Goal: Task Accomplishment & Management: Manage account settings

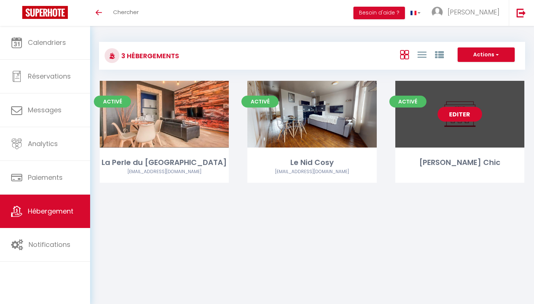
click at [461, 119] on link "Editer" at bounding box center [459, 114] width 44 height 15
click at [460, 114] on link "Editer" at bounding box center [459, 114] width 44 height 15
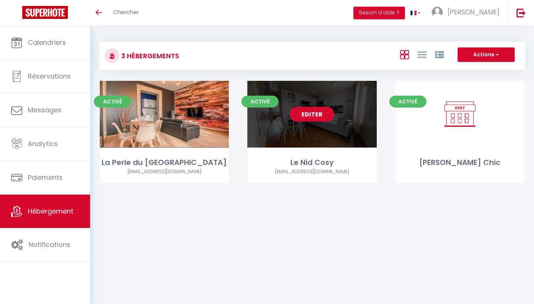
click at [312, 112] on link "Editer" at bounding box center [311, 114] width 44 height 15
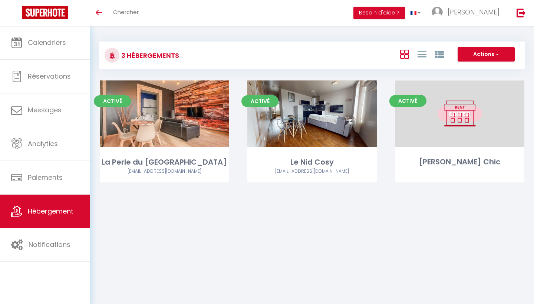
click at [461, 113] on link "Editer" at bounding box center [459, 113] width 44 height 15
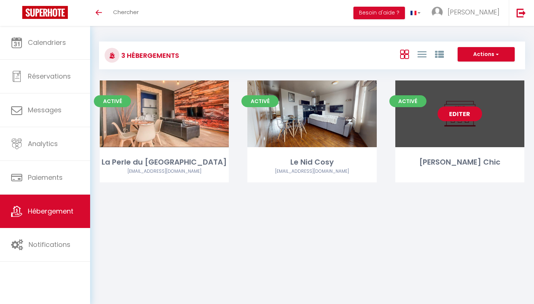
click at [461, 113] on link "Editer" at bounding box center [459, 113] width 44 height 15
select select "3"
select select "2"
select select "1"
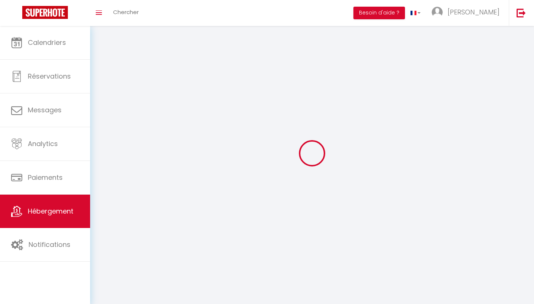
click at [461, 113] on div at bounding box center [312, 152] width 426 height 237
select select
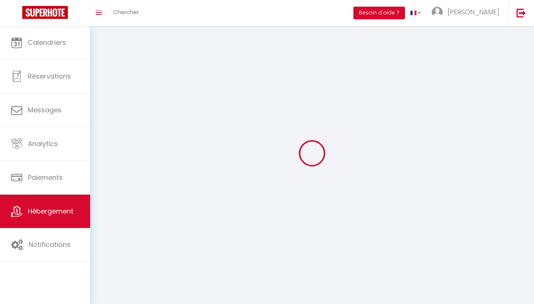
select select
checkbox input "false"
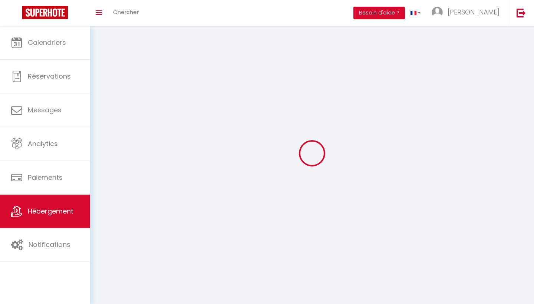
select select
select select "1"
select select
select select "28"
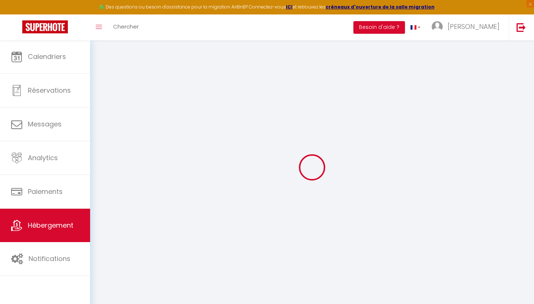
select select
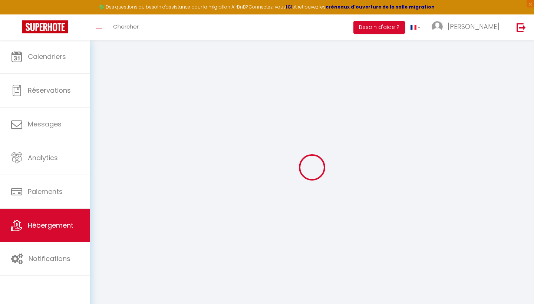
select select
checkbox input "false"
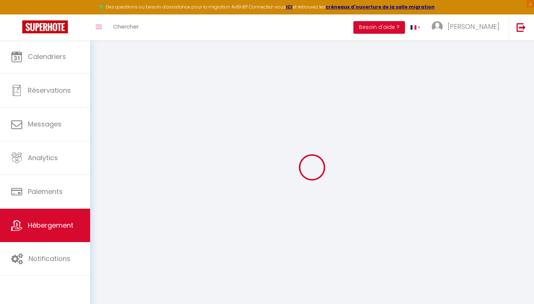
select select
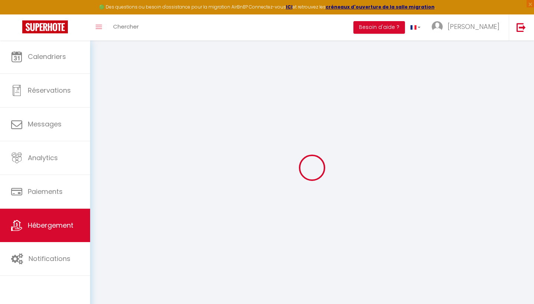
select select
checkbox input "false"
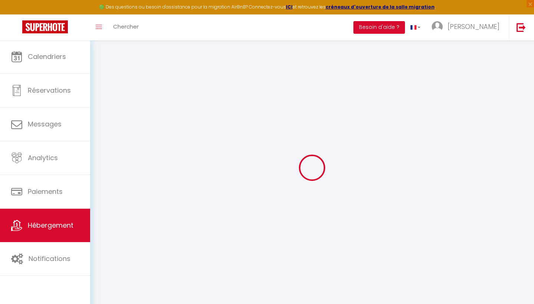
checkbox input "false"
select select
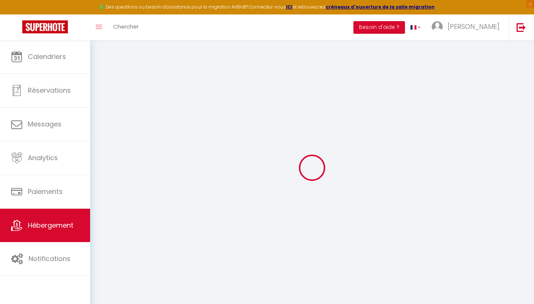
select select
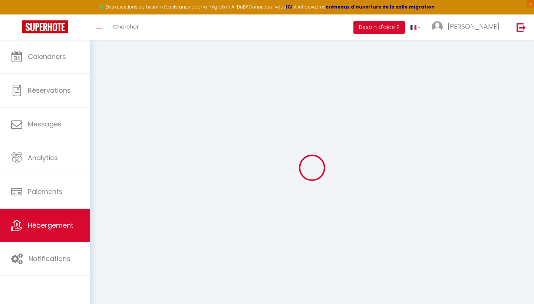
checkbox input "false"
select select
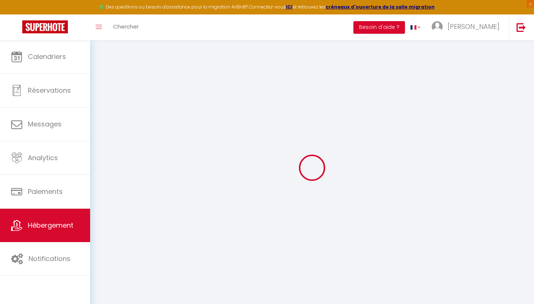
select select
type input "[PERSON_NAME] Chic"
type input "[PERSON_NAME]"
type input "Foulon"
select select "2"
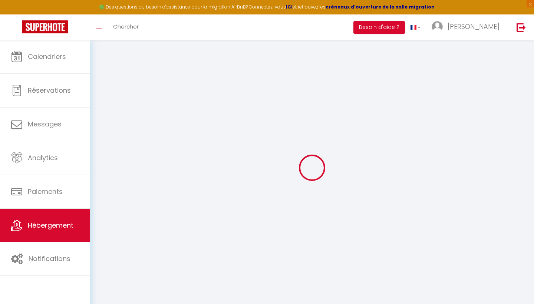
type input "60"
type input "10"
type input "35"
type input "250"
select select
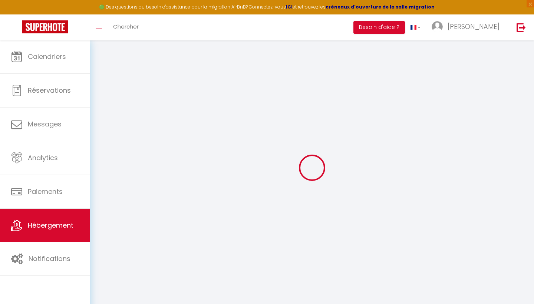
select select
type input "[STREET_ADDRESS][PERSON_NAME]"
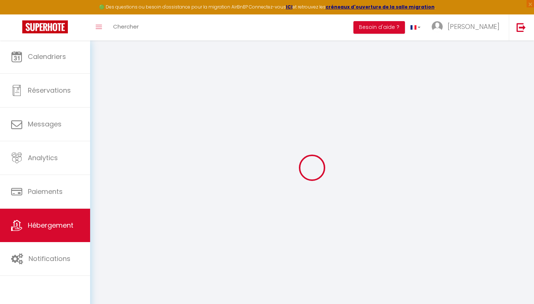
type input "62500"
type input "[GEOGRAPHIC_DATA]"
type input "[EMAIL_ADDRESS][DOMAIN_NAME]"
select select
checkbox input "false"
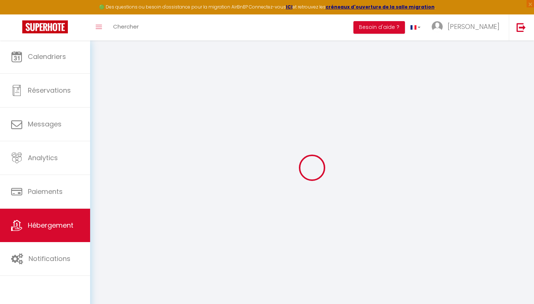
checkbox input "false"
type input "0"
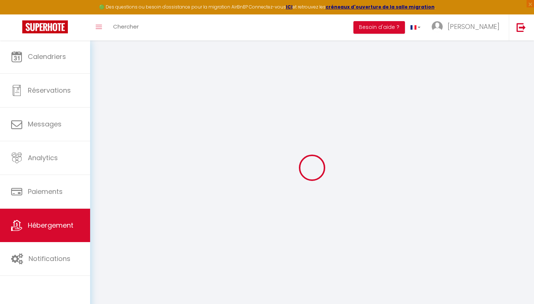
type input "0"
select select
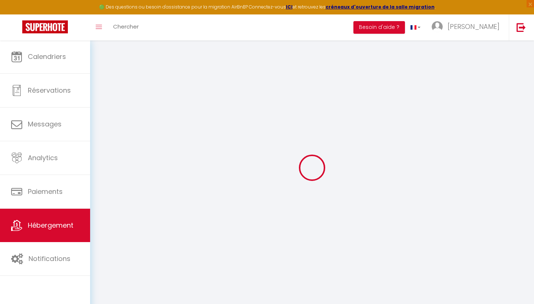
select select
checkbox input "false"
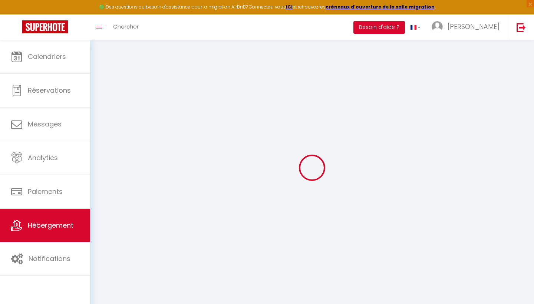
checkbox input "false"
select select
checkbox input "false"
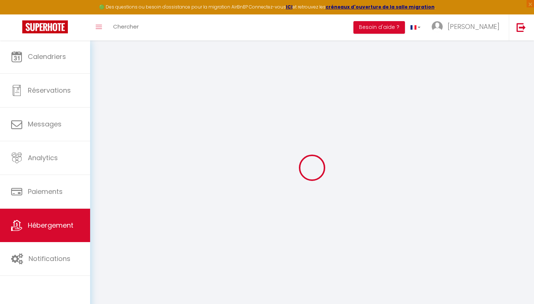
checkbox input "false"
select select
checkbox input "false"
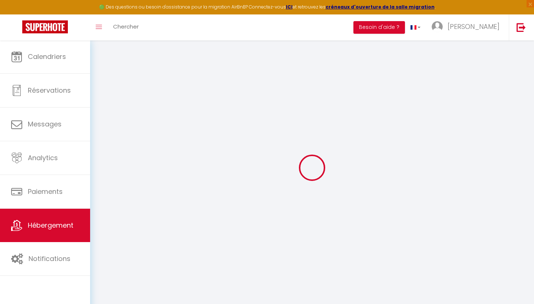
checkbox input "false"
select select "16:00"
select select "11:00"
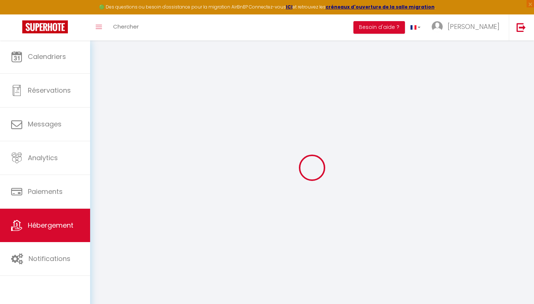
select select "30"
select select "120"
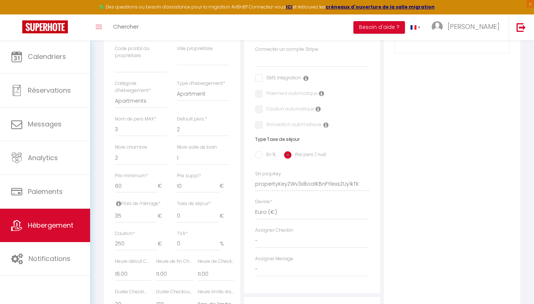
scroll to position [205, 0]
click at [134, 186] on input "60" at bounding box center [136, 185] width 43 height 13
type input "6"
select select
checkbox input "false"
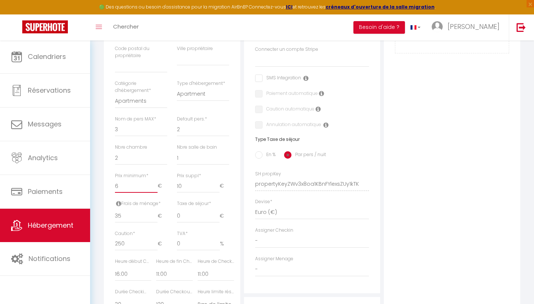
checkbox input "false"
select select
checkbox input "false"
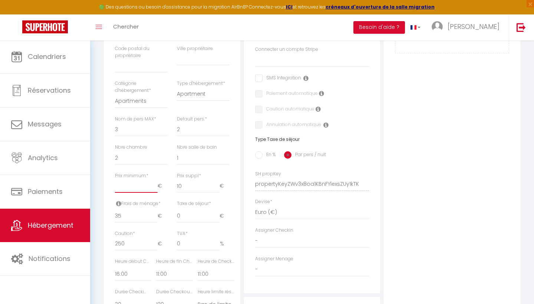
checkbox input "false"
type input "7"
select select
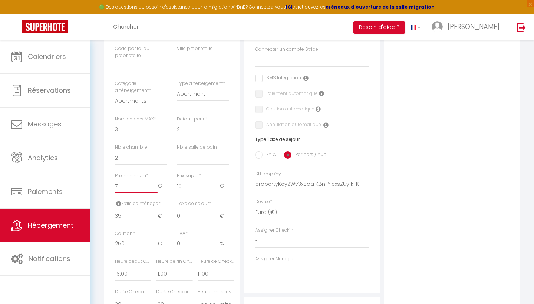
checkbox input "false"
type input "74"
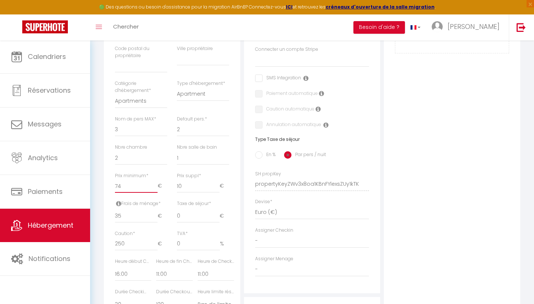
select select
checkbox input "false"
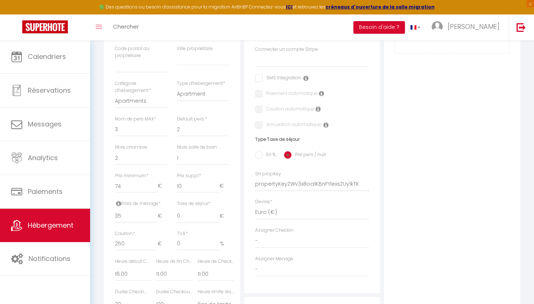
click at [242, 178] on div "Adresse Adresse * [STREET_ADDRESS][PERSON_NAME] [GEOGRAPHIC_DATA] [GEOGRAPHIC_D…" at bounding box center [312, 179] width 140 height 500
drag, startPoint x: 136, startPoint y: 181, endPoint x: 100, endPoint y: 181, distance: 36.7
click at [100, 181] on div "Retourner vers [PERSON_NAME] Chic Actions Enregistrer Dupliquer Supprimer Impor…" at bounding box center [312, 136] width 426 height 585
type input "6"
select select
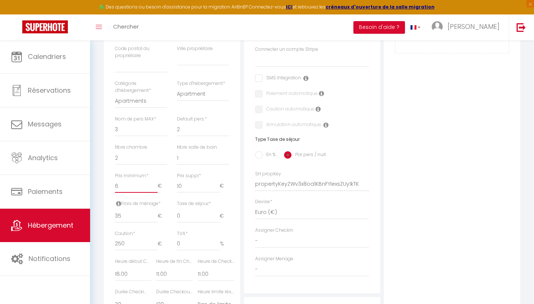
checkbox input "false"
type input "60"
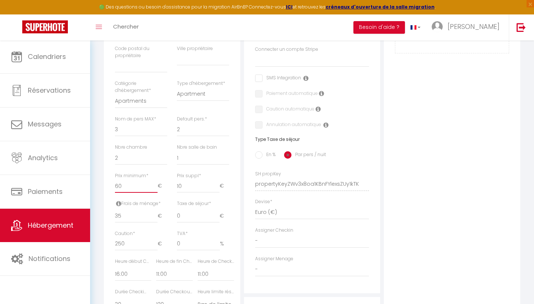
select select
checkbox input "false"
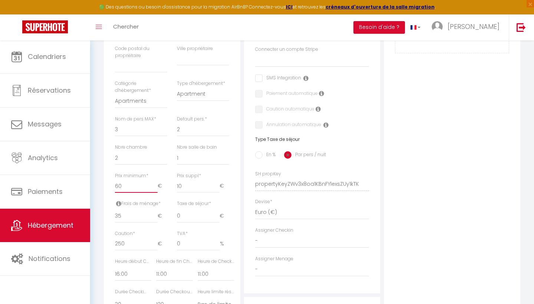
type input "60"
click at [190, 183] on input "10" at bounding box center [198, 185] width 43 height 13
type input "1"
select select
checkbox input "false"
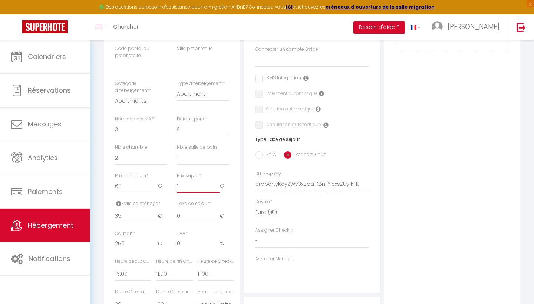
checkbox input "false"
select select
checkbox input "false"
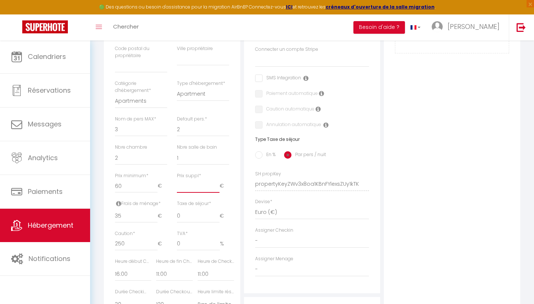
checkbox input "false"
type input "6"
select select
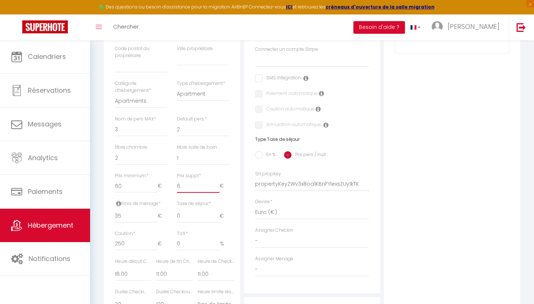
checkbox input "false"
type input "6"
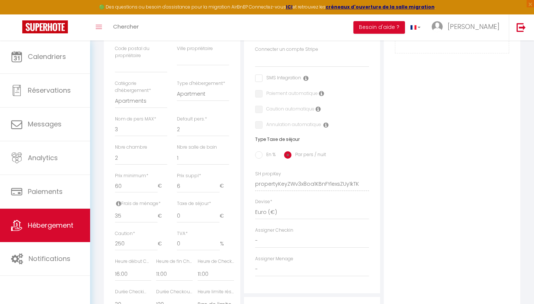
click at [242, 187] on div "Adresse Adresse * [STREET_ADDRESS][PERSON_NAME] [GEOGRAPHIC_DATA] [GEOGRAPHIC_D…" at bounding box center [312, 179] width 140 height 500
click at [130, 212] on input "35" at bounding box center [136, 215] width 43 height 13
type input "3"
select select
checkbox input "false"
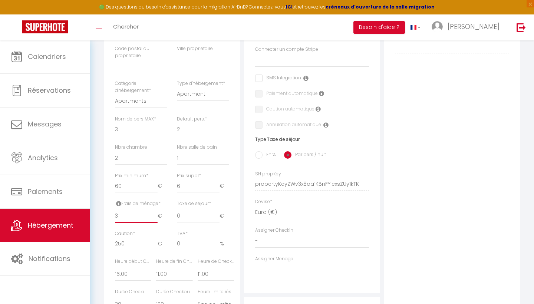
checkbox input "false"
type input "30"
select select
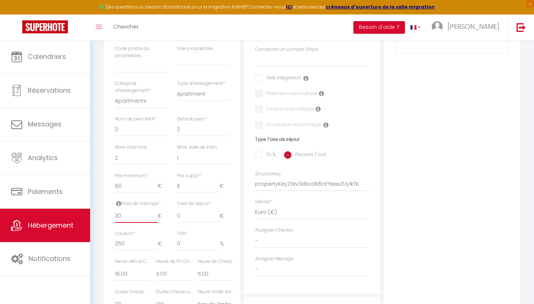
checkbox input "false"
type input "30"
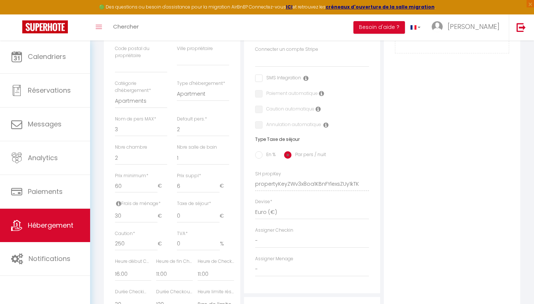
click at [245, 200] on div "Adresse Adresse * [STREET_ADDRESS][PERSON_NAME] [GEOGRAPHIC_DATA] [GEOGRAPHIC_D…" at bounding box center [312, 111] width 136 height 364
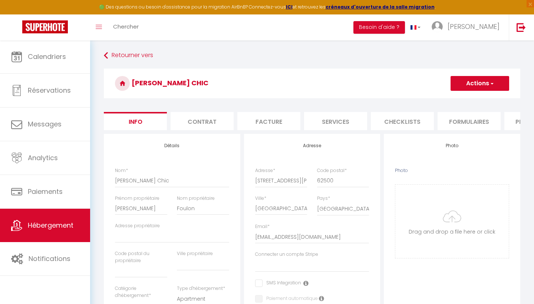
scroll to position [0, 0]
click at [475, 87] on button "Actions" at bounding box center [479, 83] width 59 height 15
click at [454, 97] on input "Enregistrer" at bounding box center [450, 99] width 27 height 7
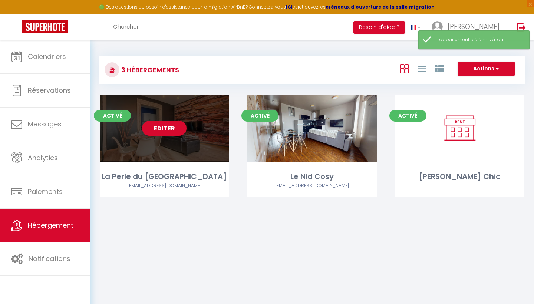
click at [151, 129] on link "Editer" at bounding box center [164, 128] width 44 height 15
click at [164, 126] on link "Editer" at bounding box center [164, 128] width 44 height 15
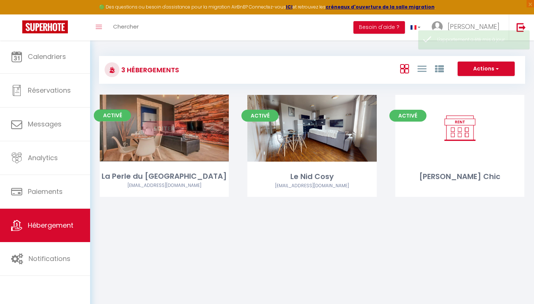
click at [169, 131] on link "Editer" at bounding box center [164, 128] width 44 height 15
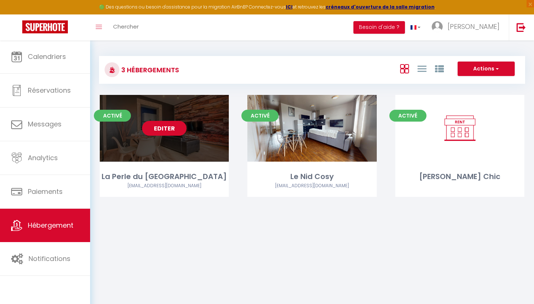
click at [167, 124] on link "Editer" at bounding box center [164, 128] width 44 height 15
select select "3"
select select "2"
select select "1"
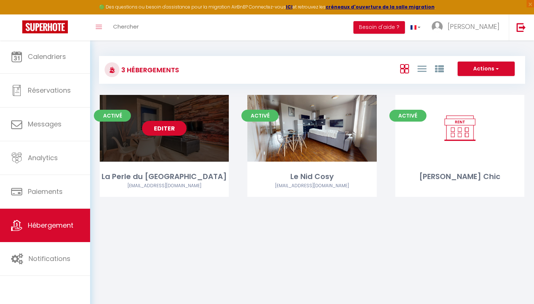
select select
select select "28"
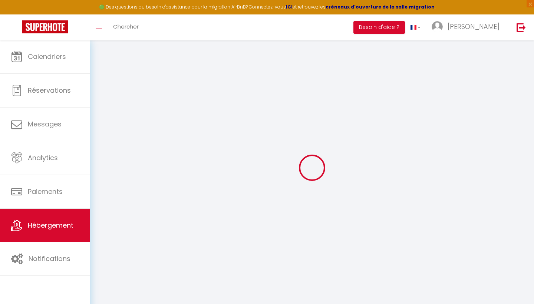
select select
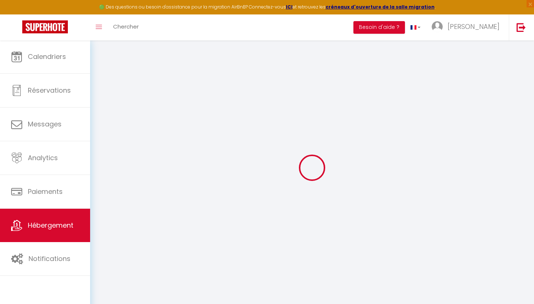
select select
checkbox input "false"
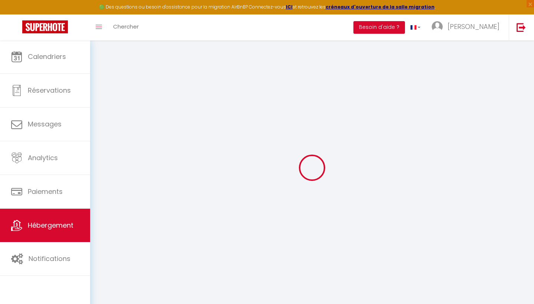
select select
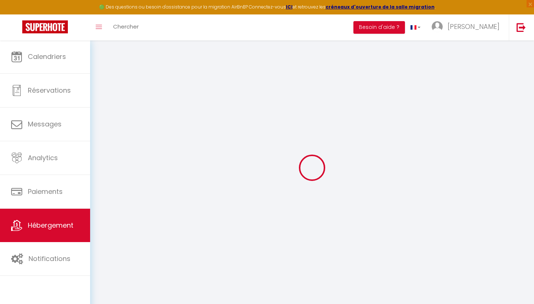
select select
checkbox input "false"
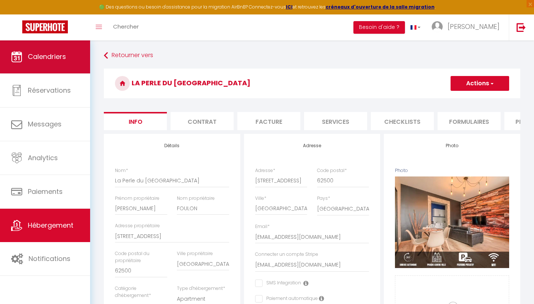
click at [50, 63] on link "Calendriers" at bounding box center [45, 56] width 90 height 33
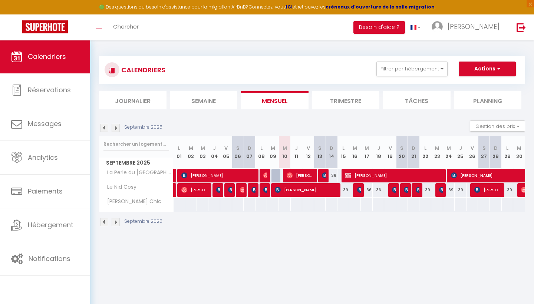
click at [182, 203] on div at bounding box center [179, 205] width 12 height 14
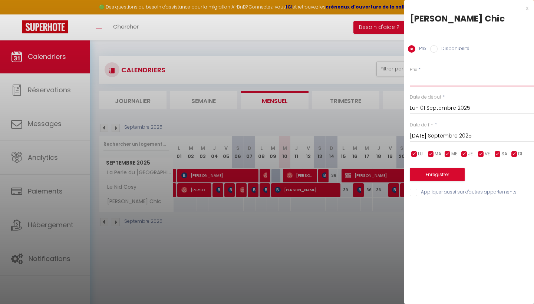
click at [430, 80] on input "Prix" at bounding box center [471, 79] width 124 height 13
click at [440, 173] on button "Enregistrer" at bounding box center [436, 174] width 55 height 13
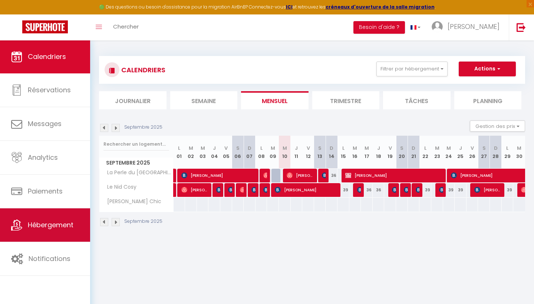
click at [63, 234] on link "Hébergement" at bounding box center [45, 224] width 90 height 33
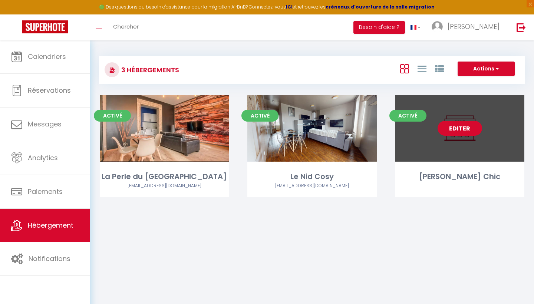
click at [463, 128] on link "Editer" at bounding box center [459, 128] width 44 height 15
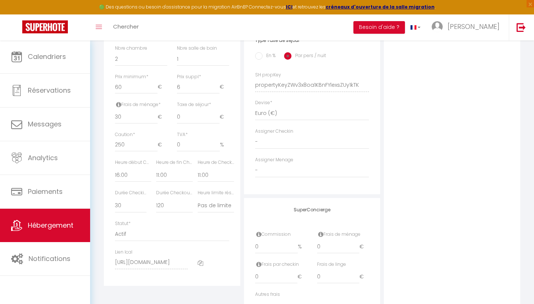
scroll to position [304, 0]
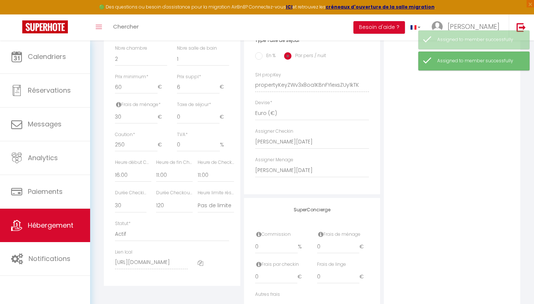
click at [289, 132] on label "Assigner Checkin" at bounding box center [274, 131] width 38 height 7
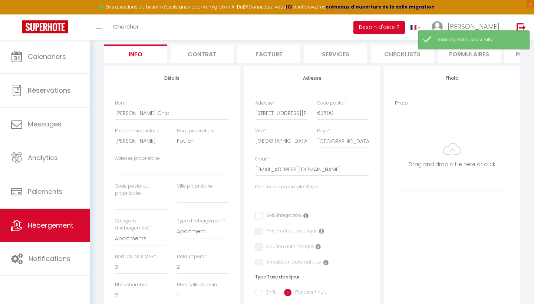
scroll to position [64, 0]
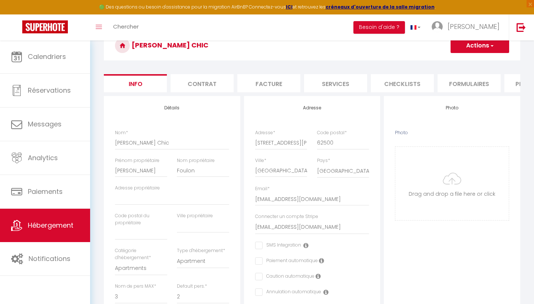
scroll to position [37, 0]
click at [201, 87] on li "Contrat" at bounding box center [201, 83] width 63 height 18
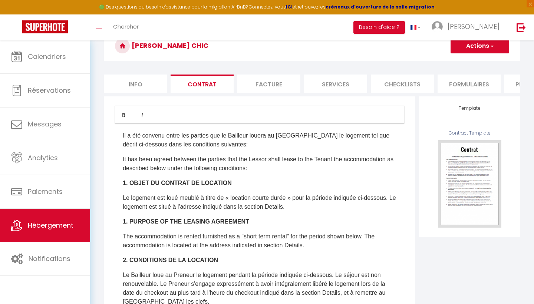
click at [276, 82] on li "Facture" at bounding box center [268, 83] width 63 height 18
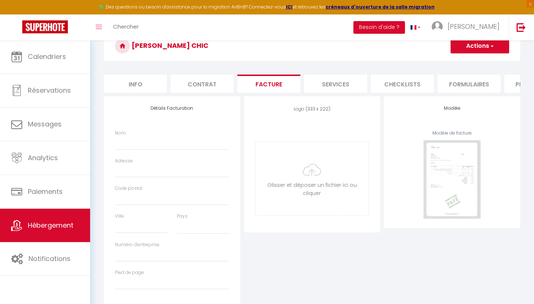
click at [332, 86] on li "Services" at bounding box center [335, 83] width 63 height 18
